Goal: Communication & Community: Answer question/provide support

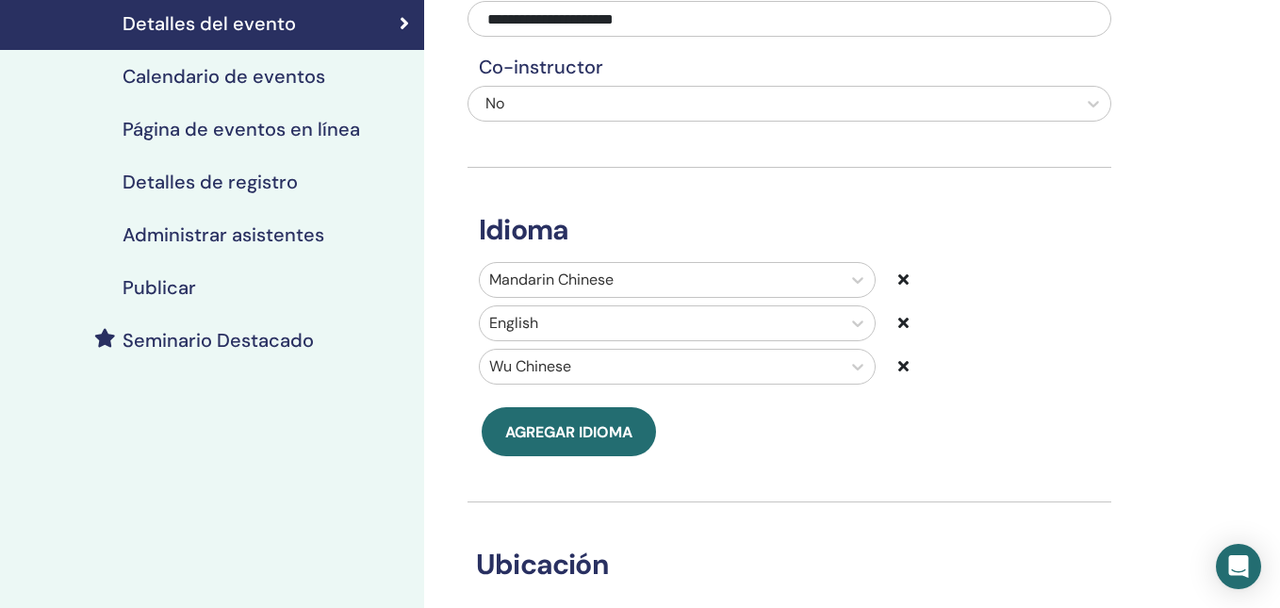
scroll to position [261, 0]
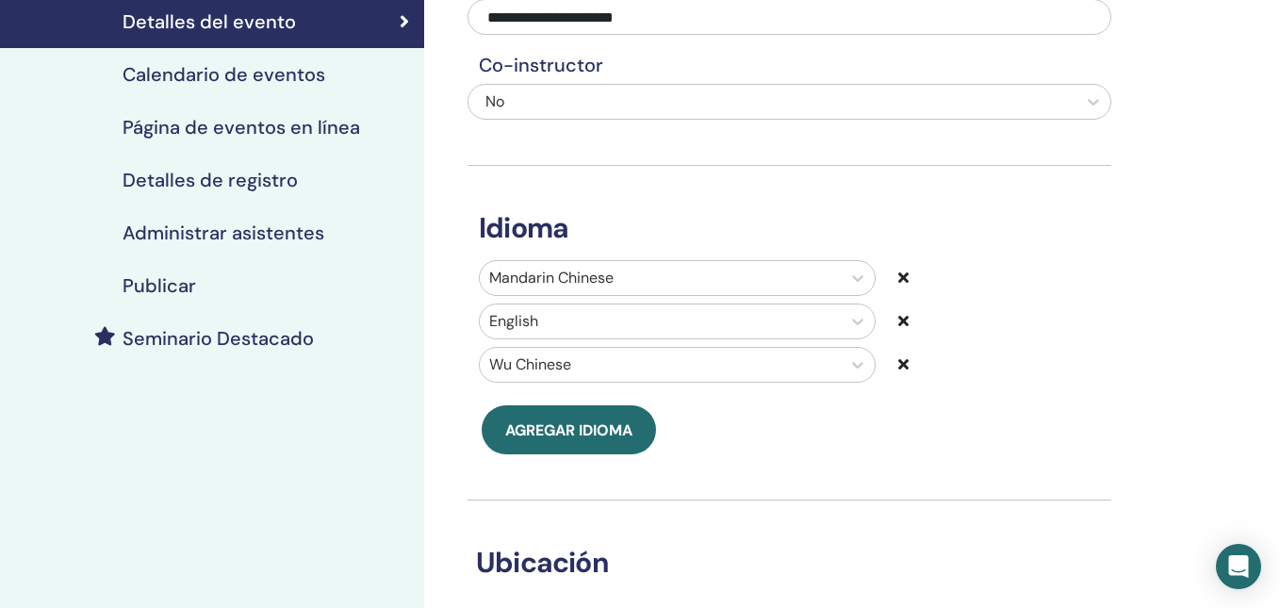
click at [351, 327] on div "Seminario Destacado" at bounding box center [212, 338] width 394 height 23
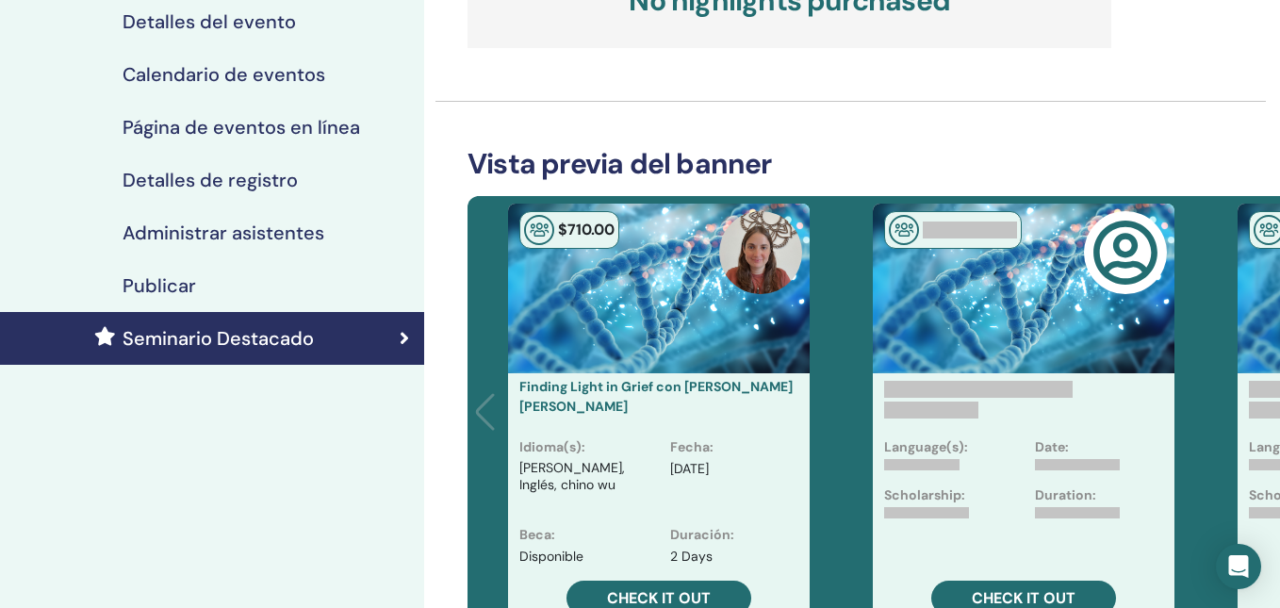
click at [351, 274] on div "Publicar" at bounding box center [212, 285] width 394 height 23
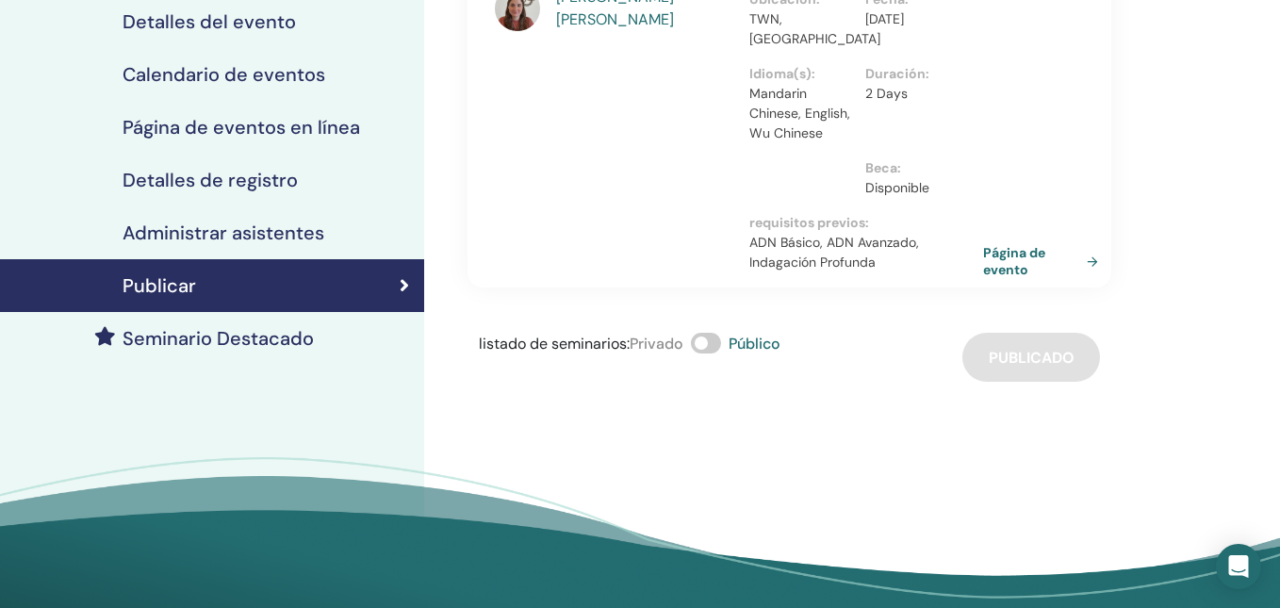
click at [1021, 244] on link "Página de evento" at bounding box center [1044, 261] width 123 height 34
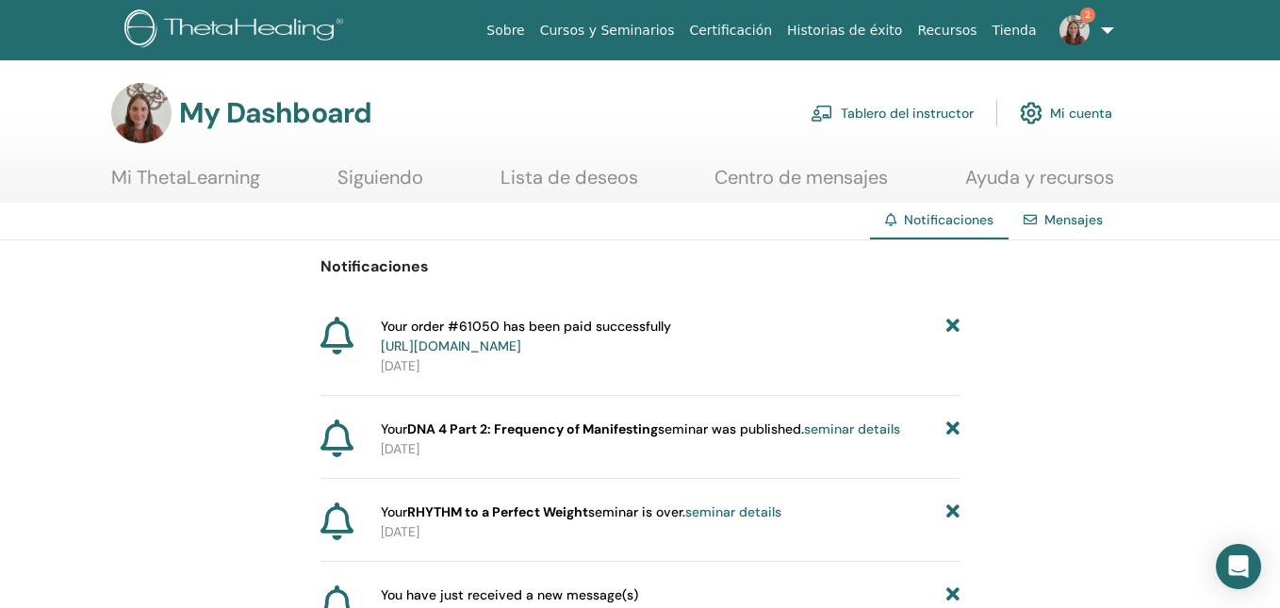
click at [1060, 226] on link "Mensajes" at bounding box center [1073, 219] width 58 height 17
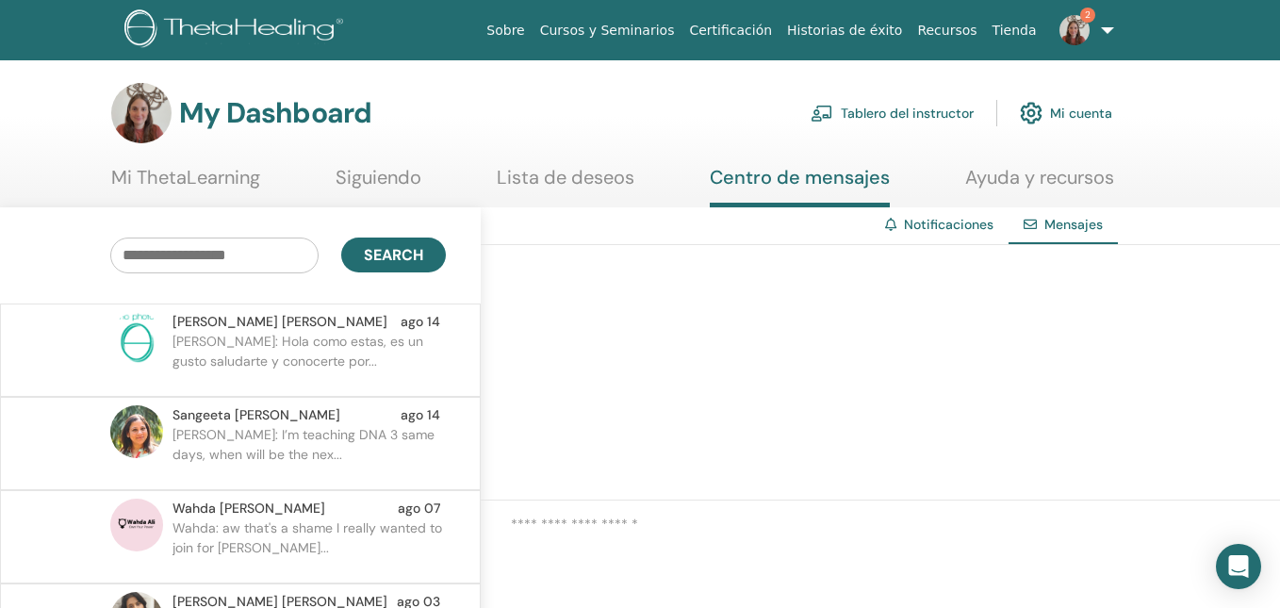
click at [322, 430] on p "Sangeeta: I’m teaching DNA 3 same days, when will be the nex..." at bounding box center [308, 453] width 273 height 57
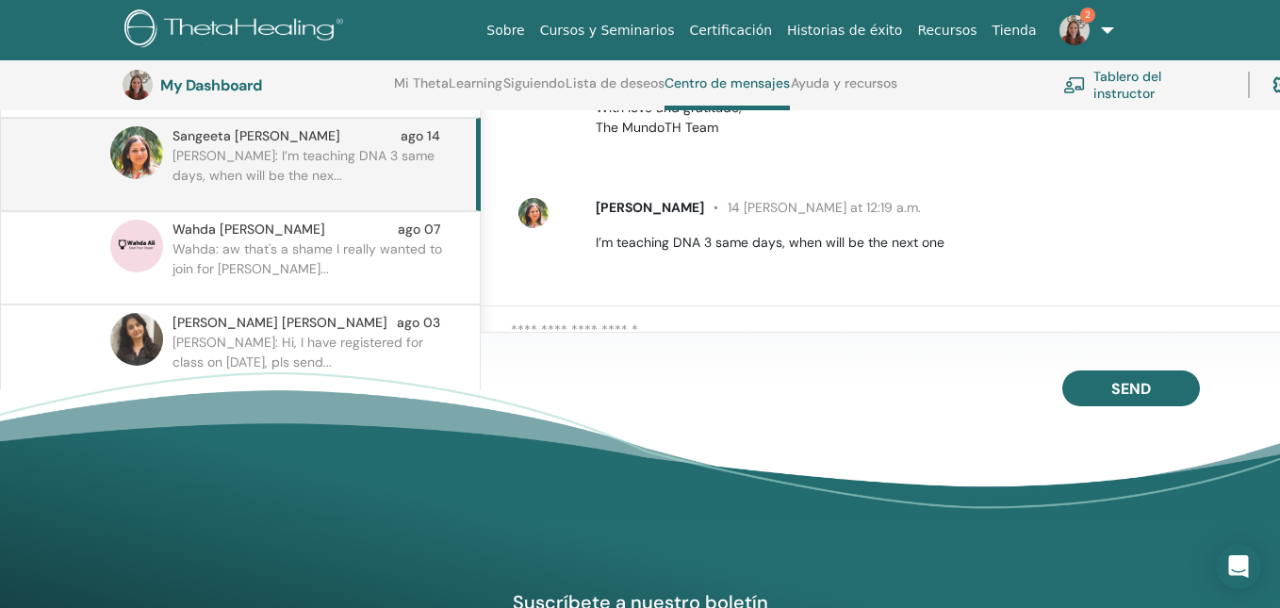
scroll to position [337, 0]
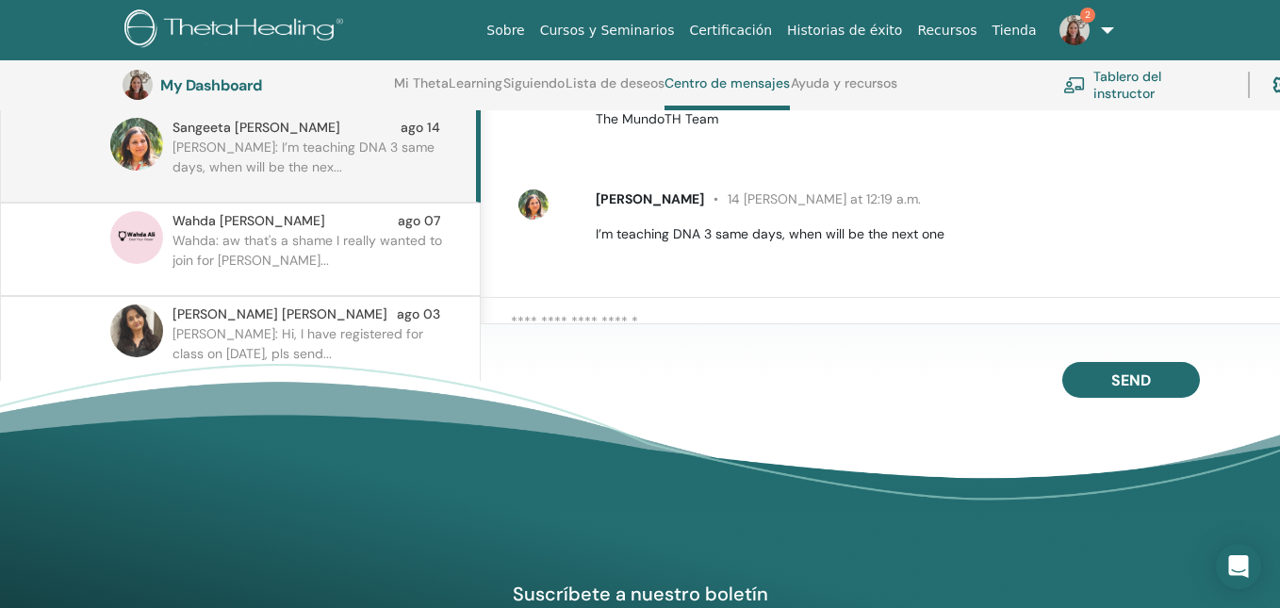
click at [629, 316] on textarea at bounding box center [895, 328] width 769 height 34
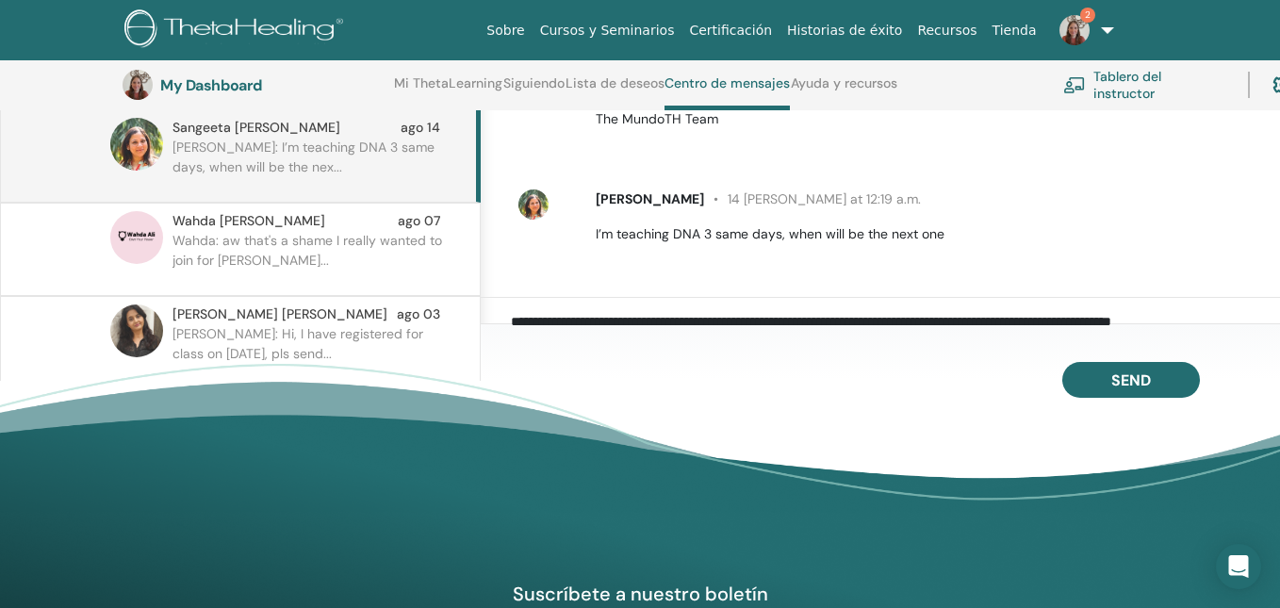
scroll to position [6, 0]
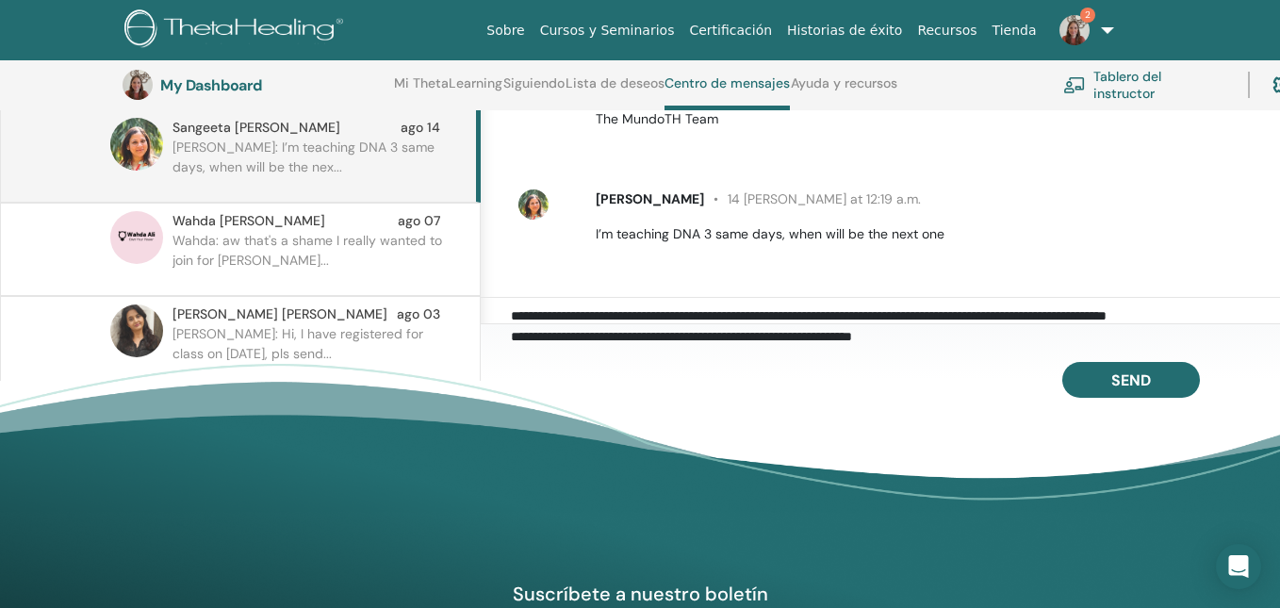
paste textarea "**********"
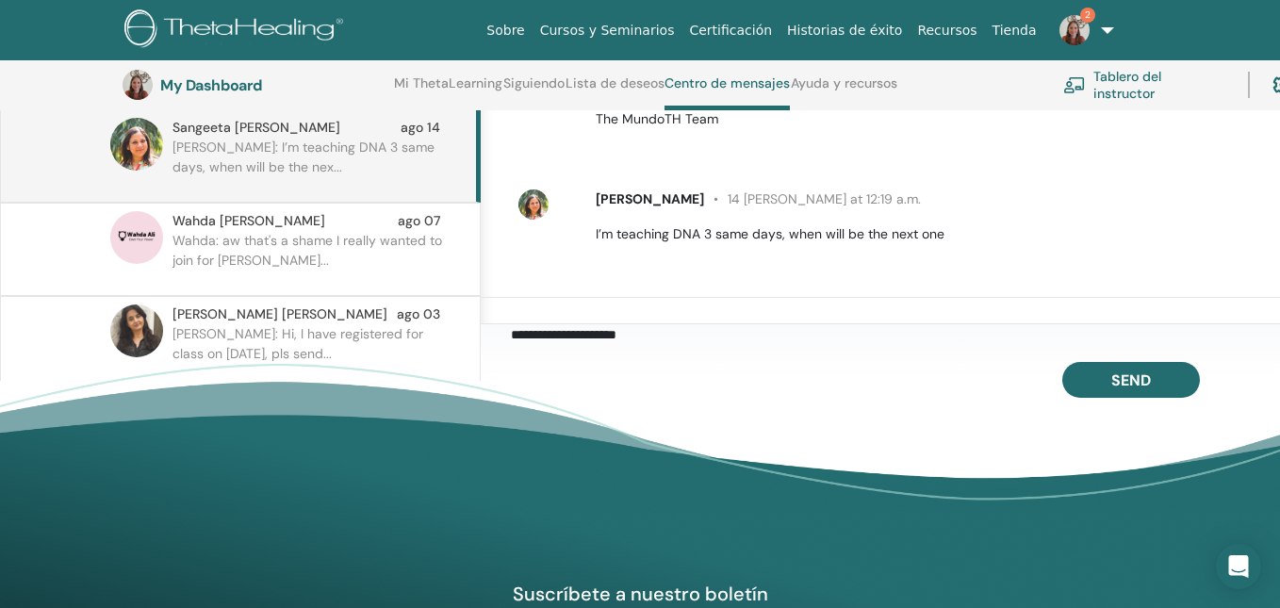
scroll to position [89, 0]
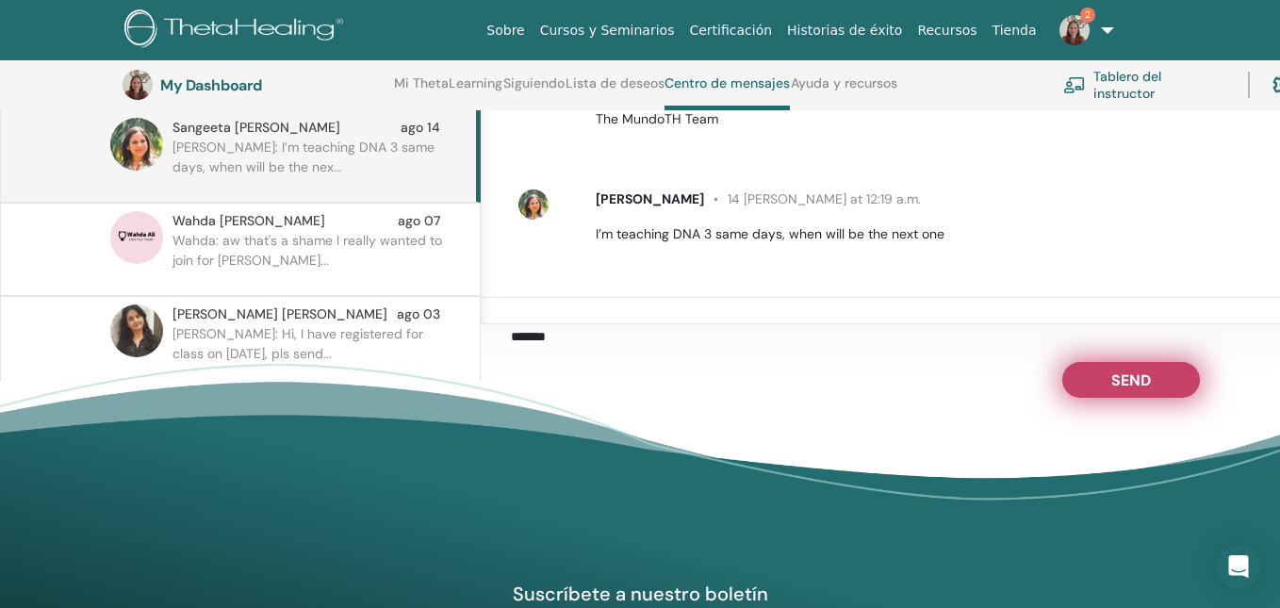
type textarea "**********"
click at [1102, 369] on button "Send" at bounding box center [1131, 380] width 138 height 36
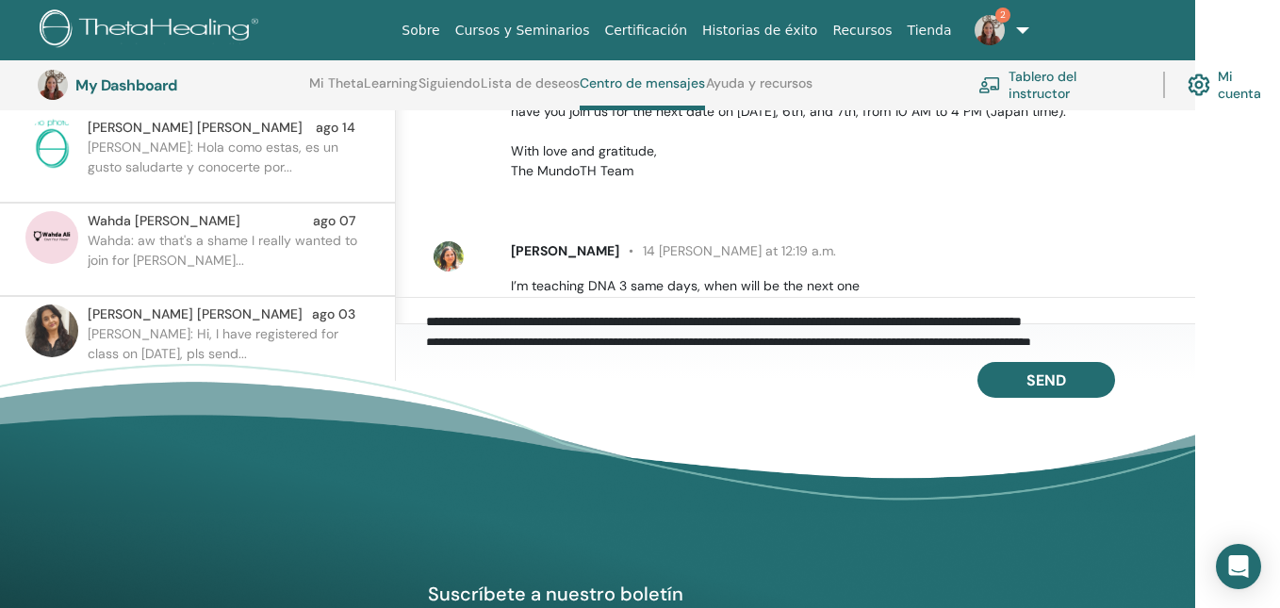
scroll to position [1551, 0]
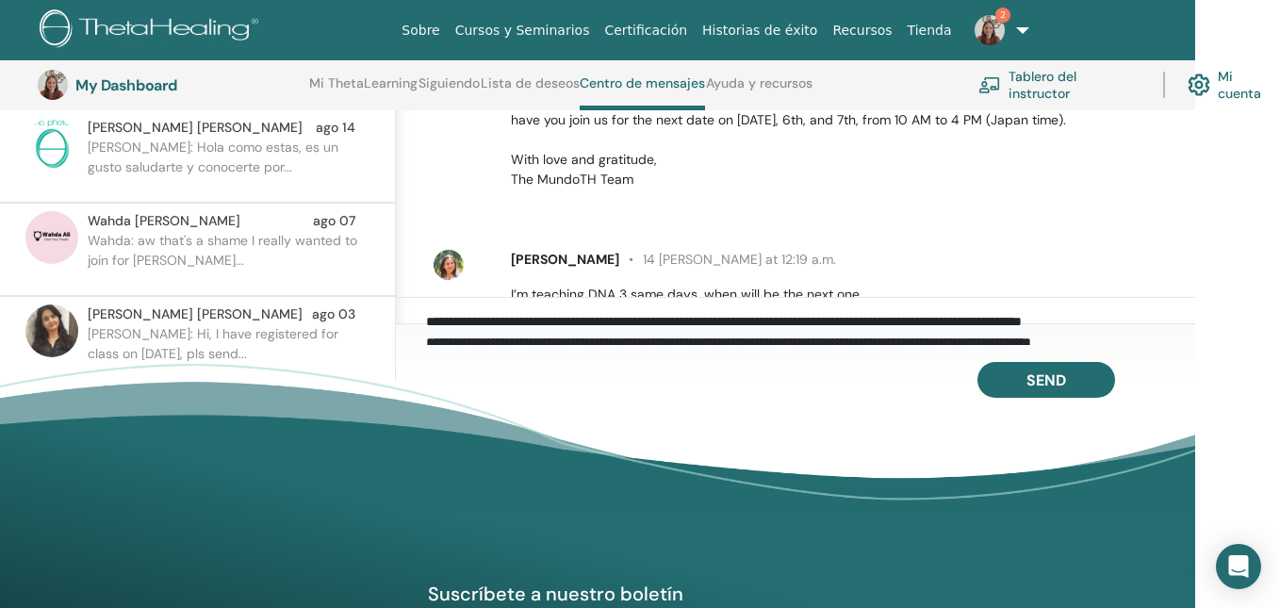
click at [301, 261] on p "Wahda: aw that's a shame I really wanted to join for tomorro..." at bounding box center [224, 259] width 273 height 57
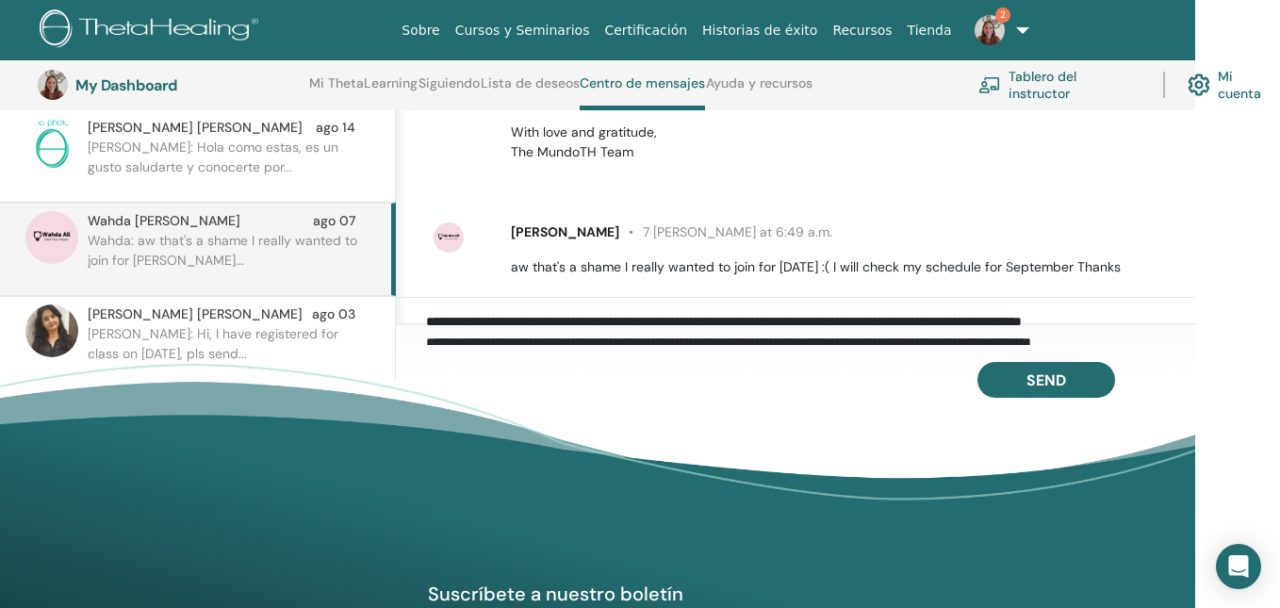
scroll to position [339, 0]
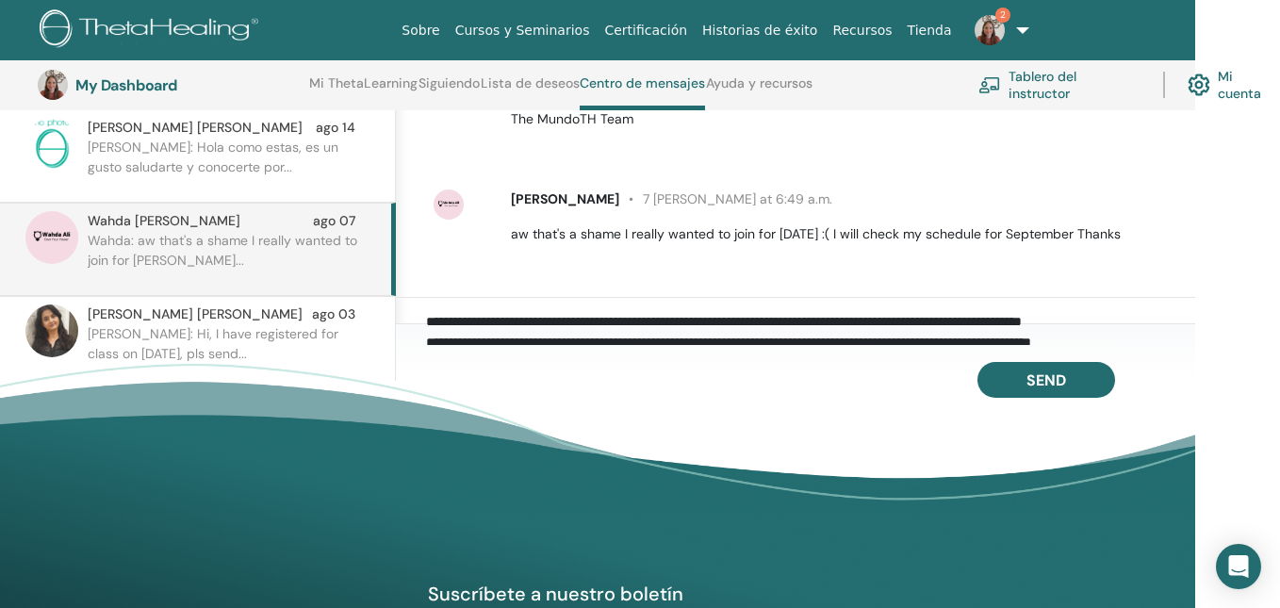
click at [333, 182] on p "Juan: Hola como estas, es un gusto saludarte y conocerte por..." at bounding box center [224, 166] width 273 height 57
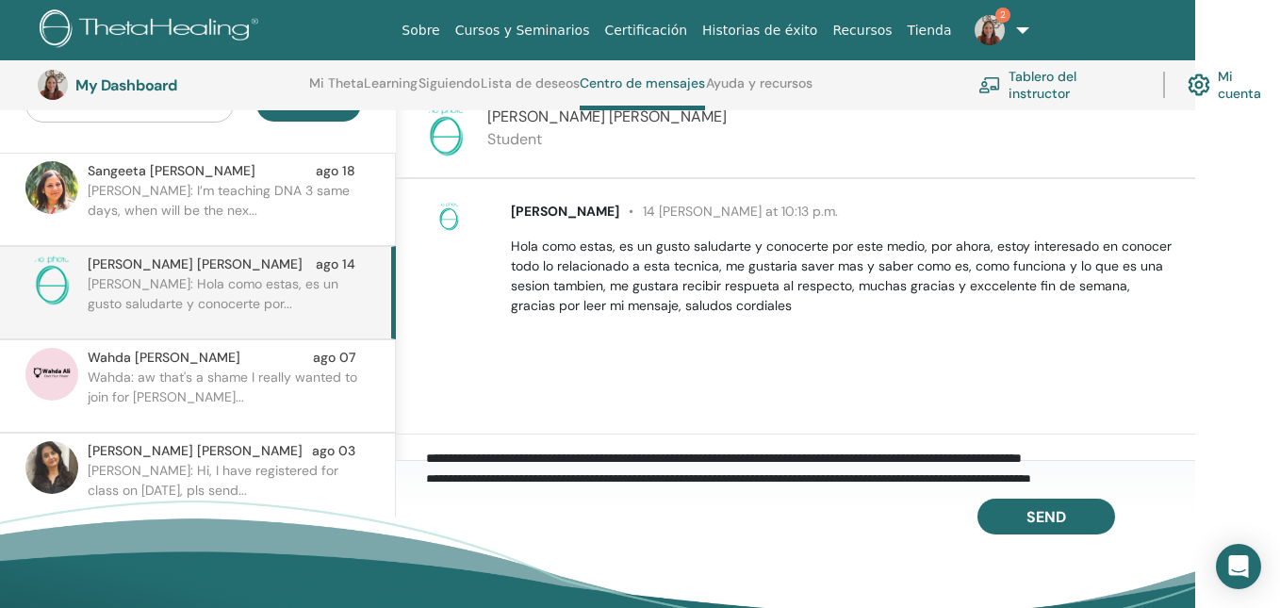
scroll to position [199, 85]
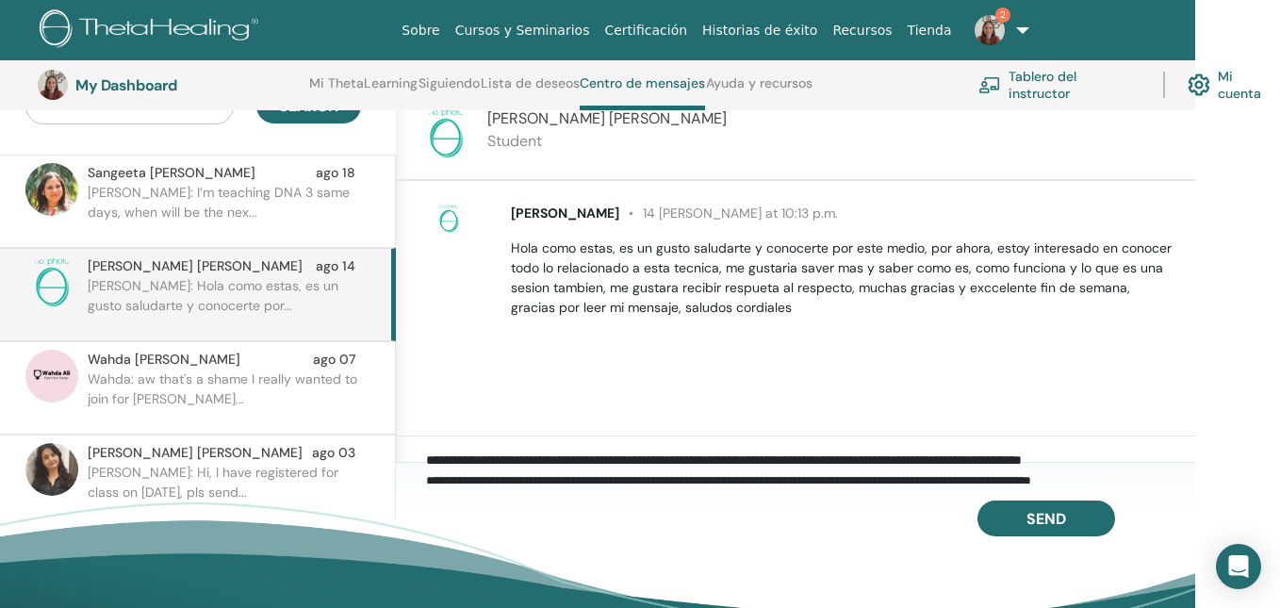
click at [244, 203] on p "Sangeeta: I’m teaching DNA 3 same days, when will be the nex..." at bounding box center [224, 211] width 273 height 57
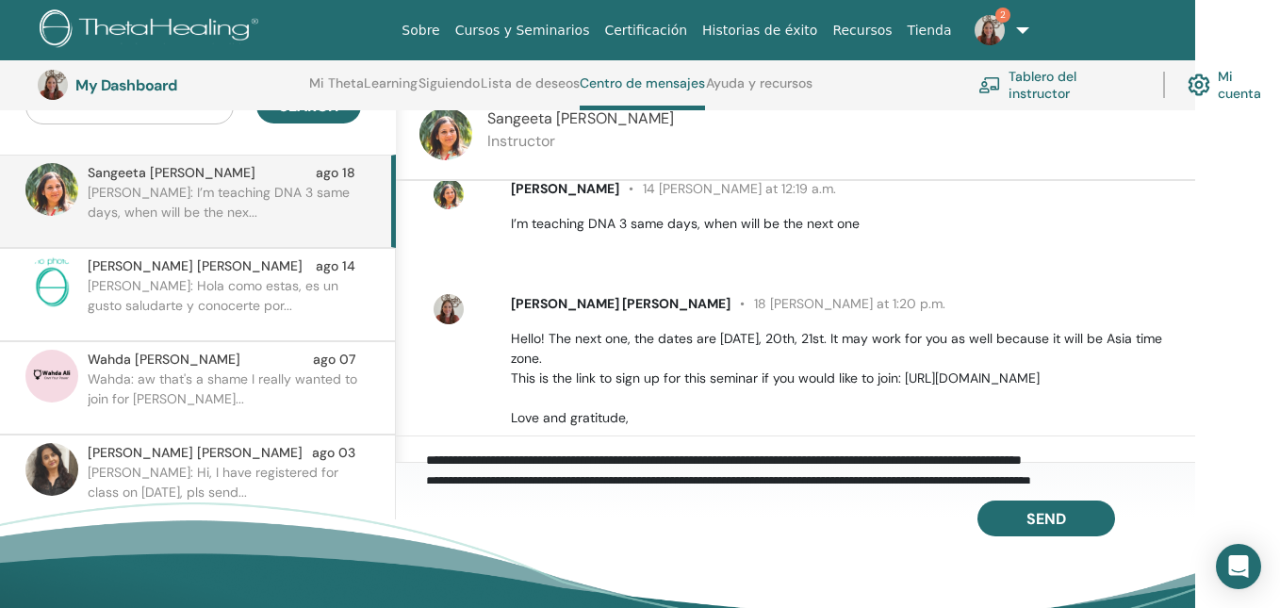
scroll to position [1865, 0]
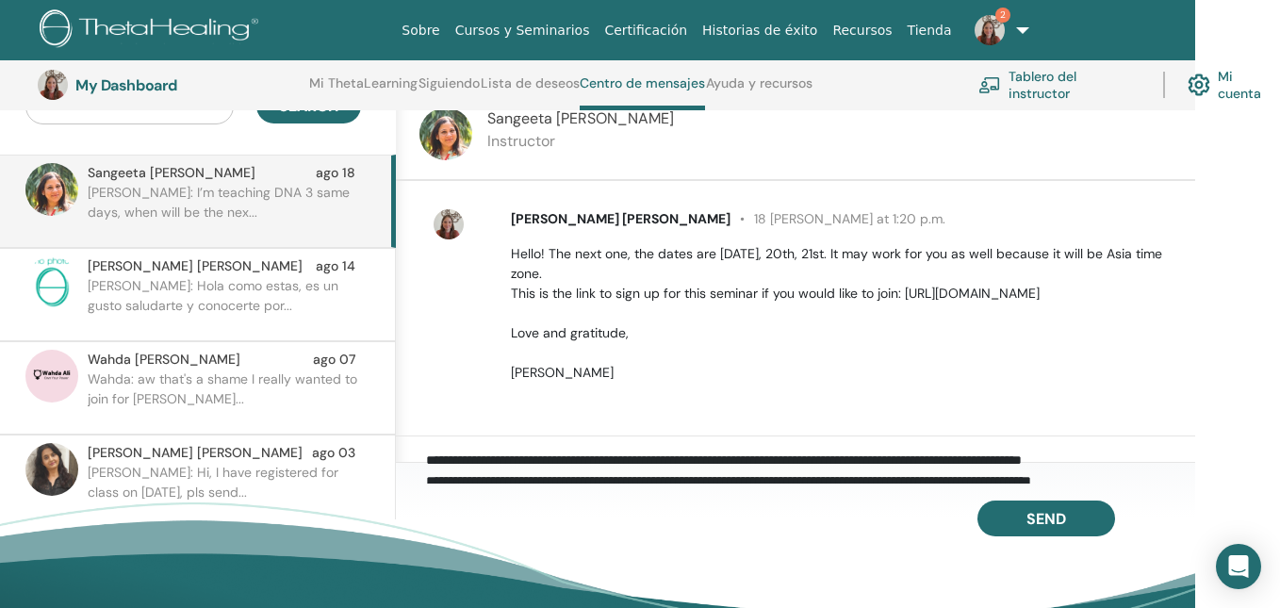
drag, startPoint x: 513, startPoint y: 234, endPoint x: 574, endPoint y: 372, distance: 151.5
click at [574, 372] on p "Hello! The next one, the dates are september 19th, 20th, 21st. It may work for …" at bounding box center [842, 313] width 662 height 139
copy p "Hello! The next one, the dates are september 19th, 20th, 21st. It may work for …"
click at [258, 375] on p "Wahda: aw that's a shame I really wanted to join for tomorro..." at bounding box center [224, 397] width 273 height 57
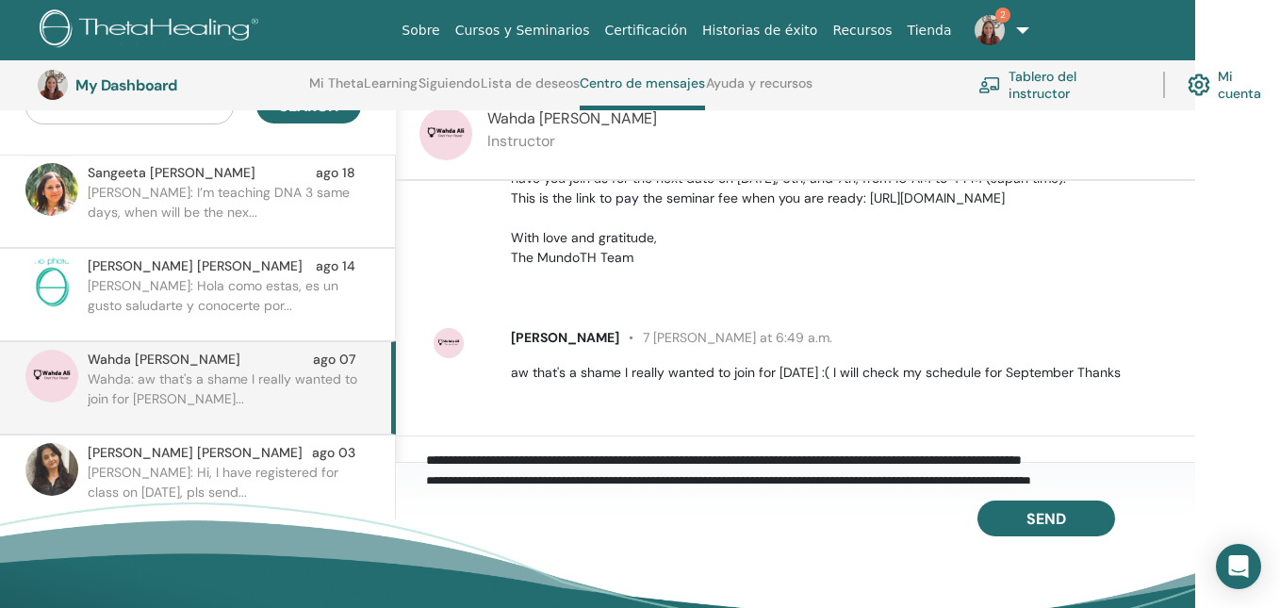
scroll to position [339, 0]
click at [509, 453] on textarea "**********" at bounding box center [810, 466] width 769 height 34
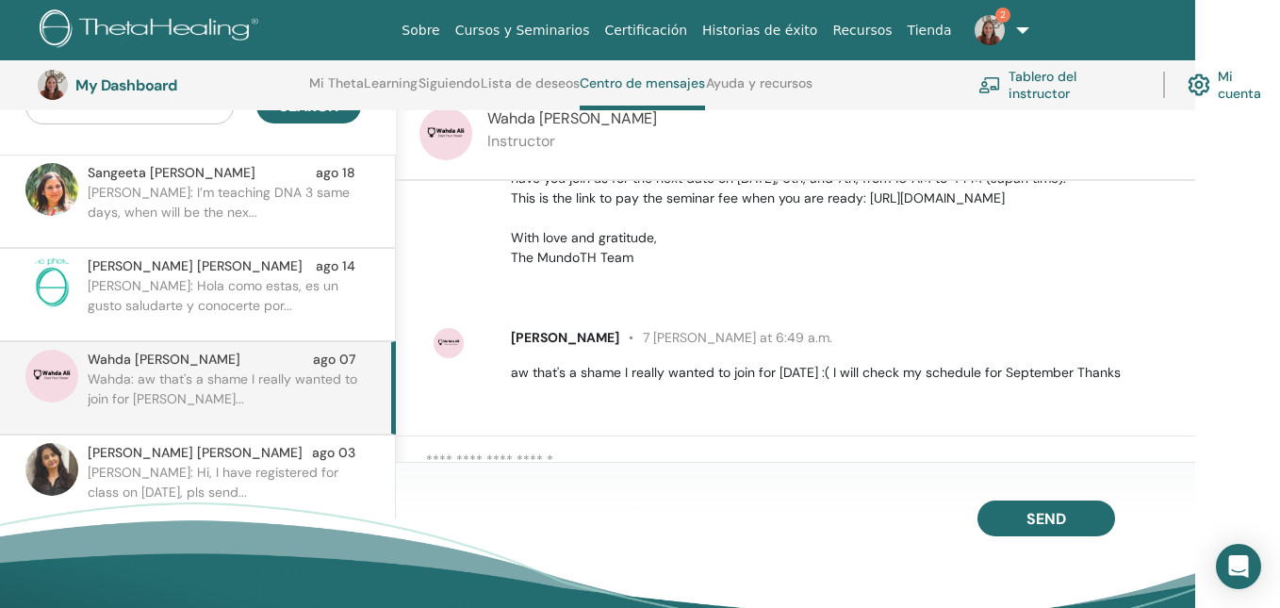
paste textarea "**********"
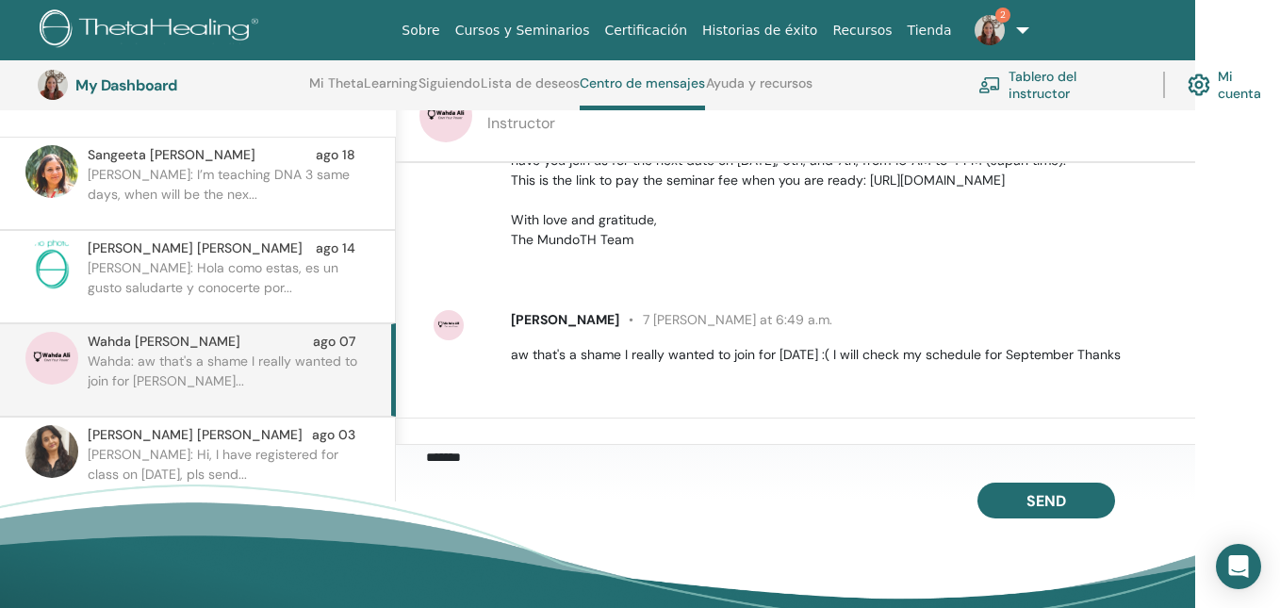
scroll to position [221, 85]
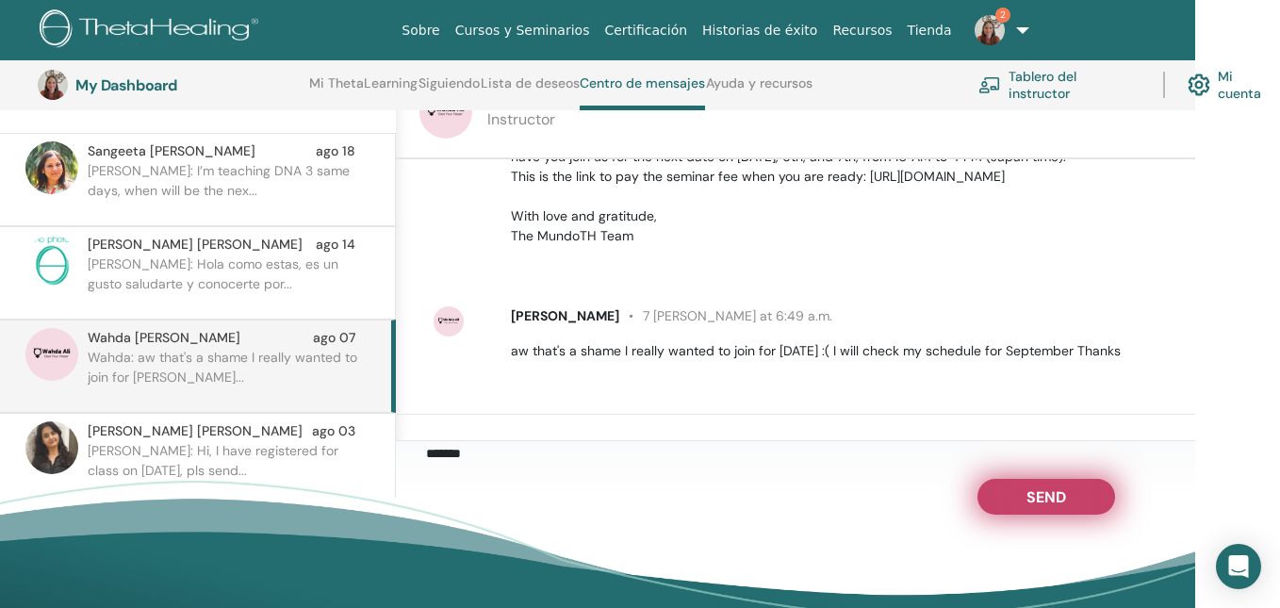
type textarea "**********"
click at [1030, 500] on span "Send" at bounding box center [1046, 493] width 40 height 13
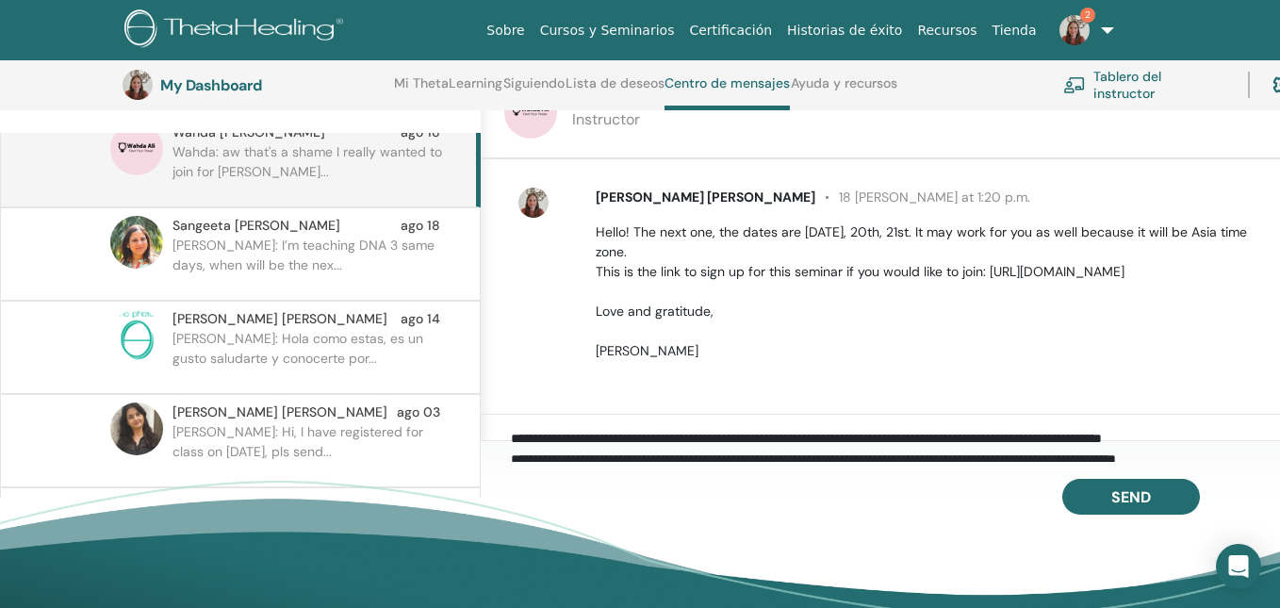
scroll to position [26, 0]
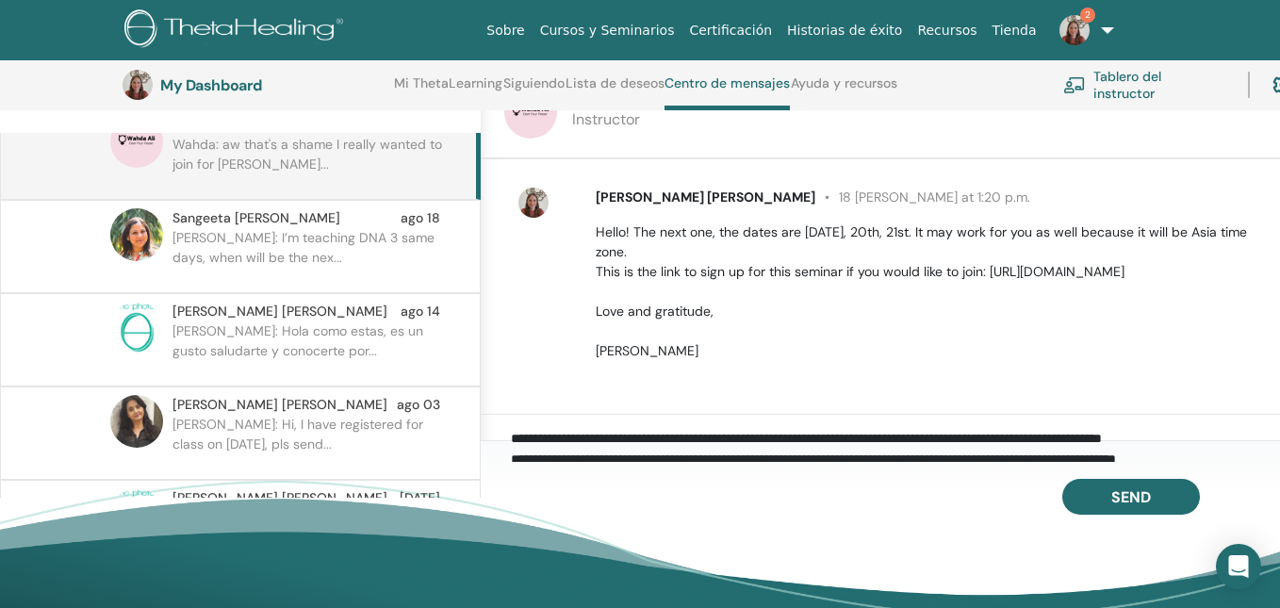
click at [369, 338] on p "Juan: Hola como estas, es un gusto saludarte y conocerte por..." at bounding box center [308, 349] width 273 height 57
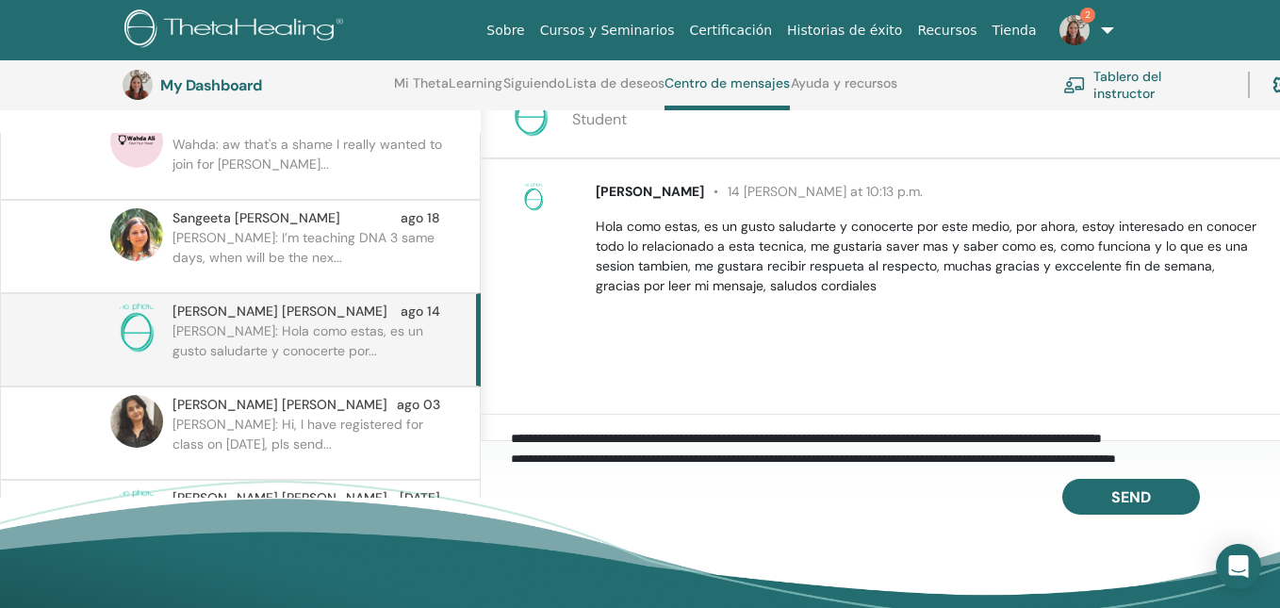
click at [517, 429] on textarea "**********" at bounding box center [895, 445] width 769 height 34
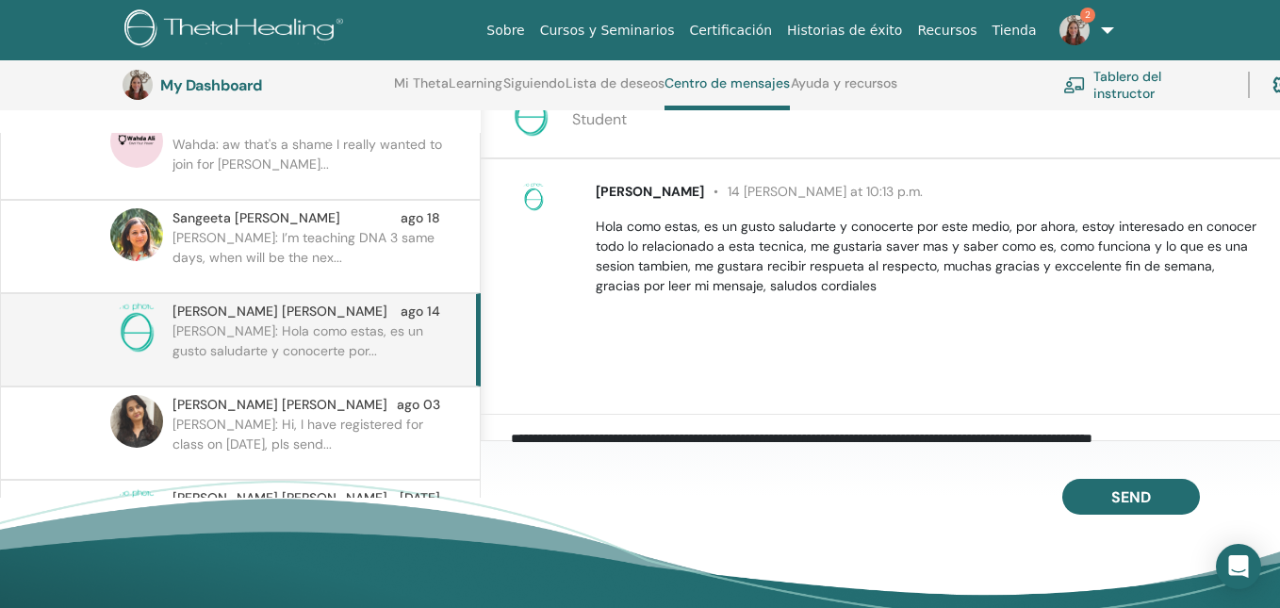
scroll to position [6, 0]
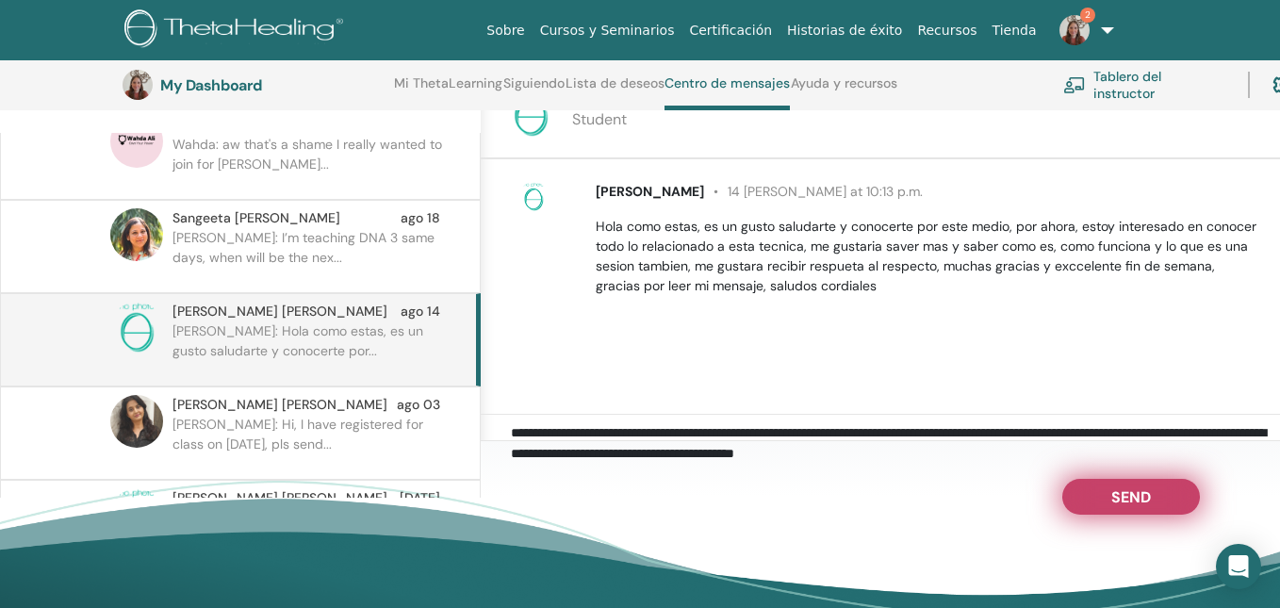
type textarea "**********"
click at [1130, 493] on span "Send" at bounding box center [1131, 493] width 40 height 13
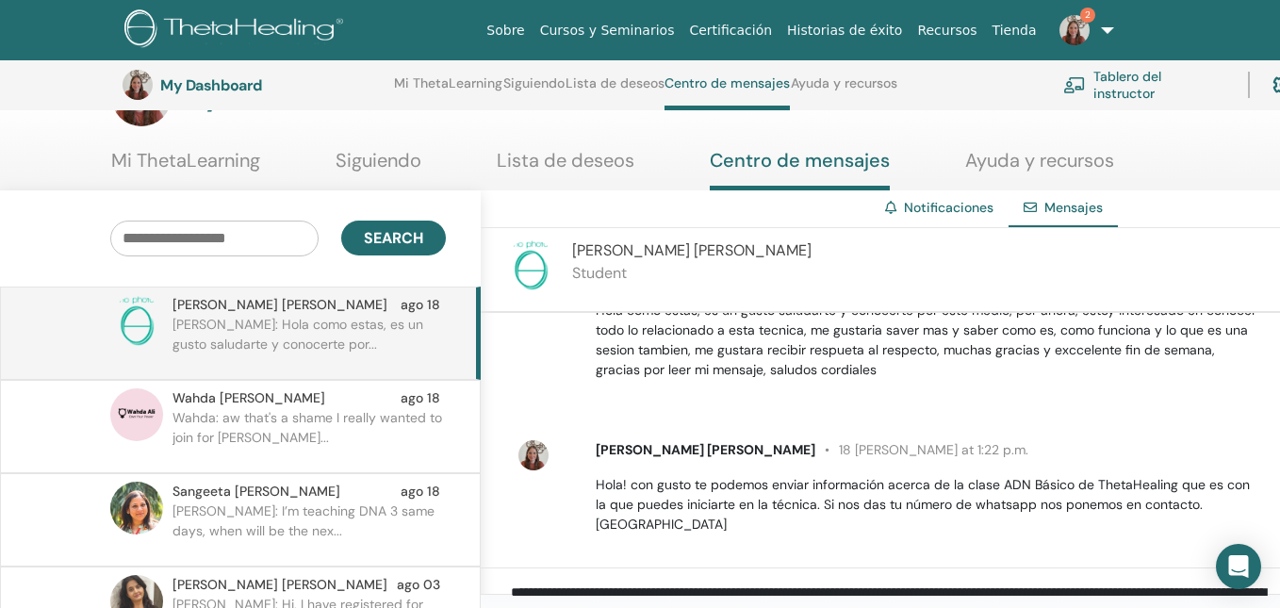
scroll to position [50, 0]
